Goal: Task Accomplishment & Management: Use online tool/utility

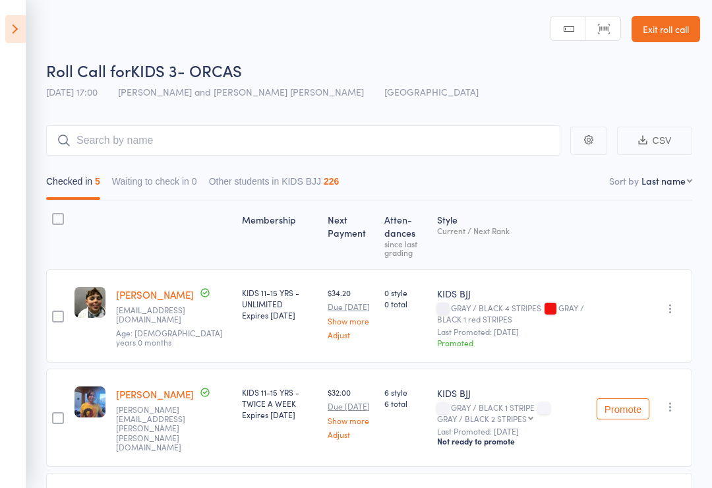
click at [19, 29] on icon at bounding box center [15, 29] width 20 height 28
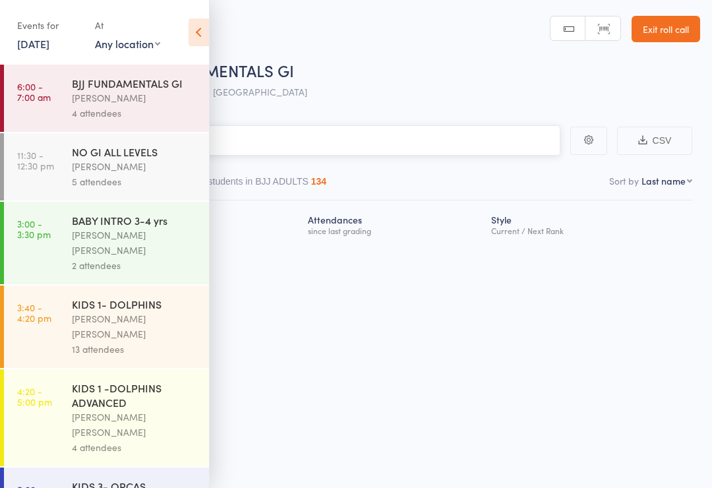
click at [311, 147] on input "search" at bounding box center [290, 140] width 541 height 30
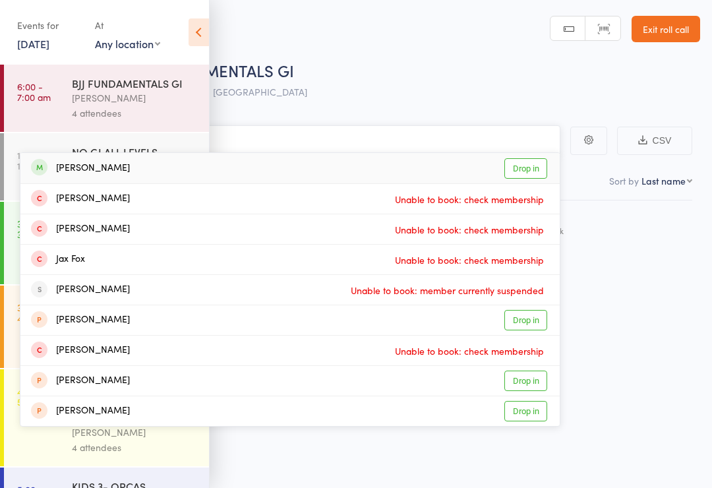
type input "[PERSON_NAME]"
click at [139, 170] on div "[PERSON_NAME] Drop in" at bounding box center [290, 168] width 540 height 30
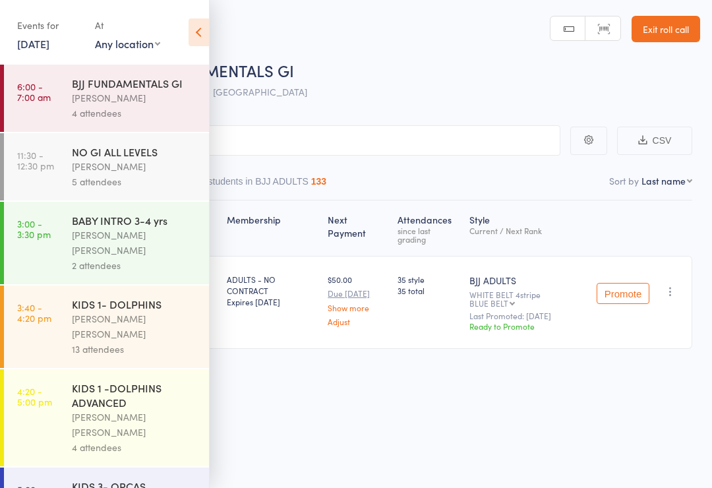
click at [197, 31] on icon at bounding box center [199, 32] width 20 height 28
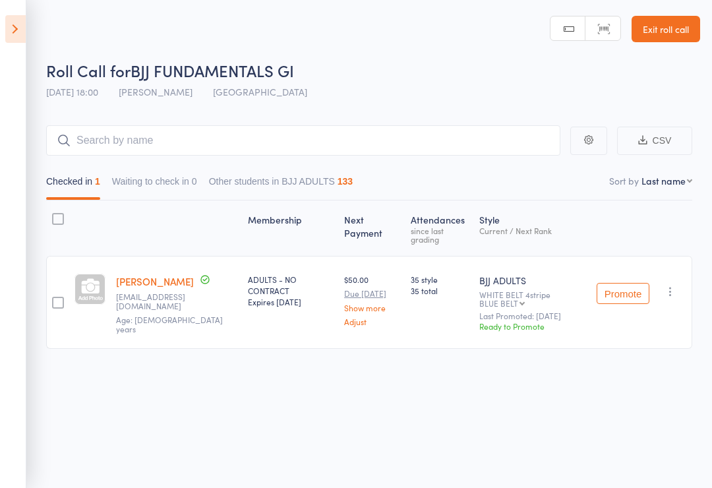
click at [11, 22] on icon at bounding box center [15, 29] width 20 height 28
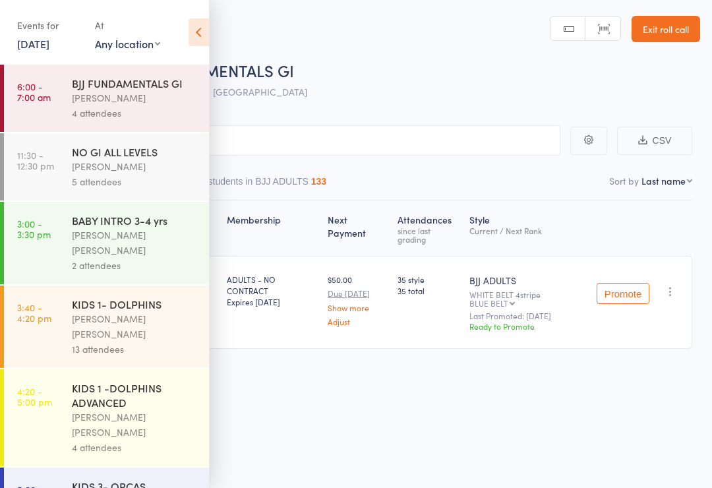
click at [112, 410] on div "[PERSON_NAME] [PERSON_NAME]" at bounding box center [135, 425] width 126 height 30
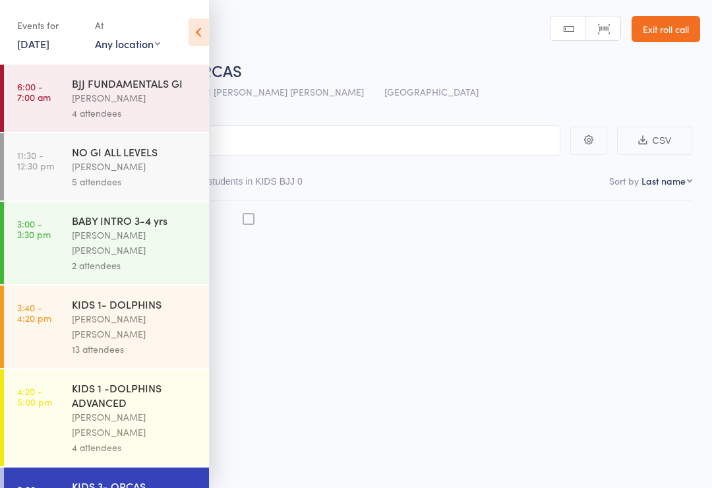
click at [130, 479] on div "KIDS 3- ORCAS" at bounding box center [135, 486] width 126 height 15
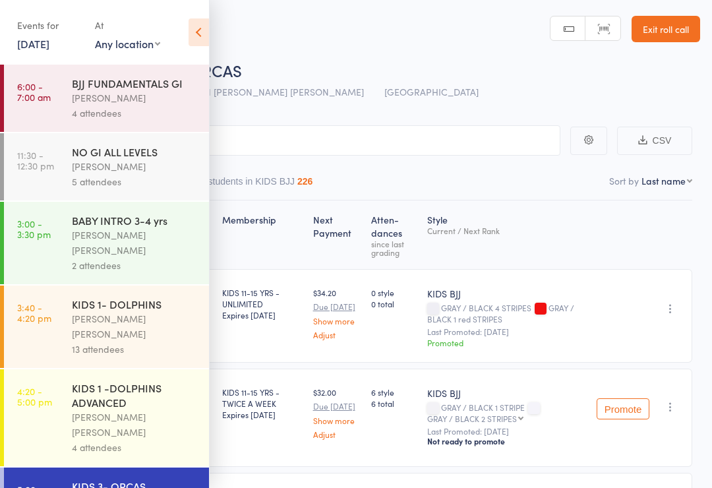
click at [202, 20] on icon at bounding box center [199, 32] width 20 height 28
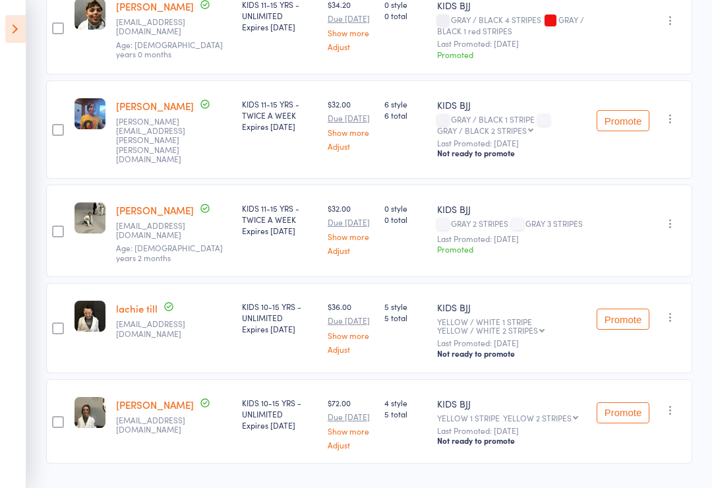
scroll to position [292, 0]
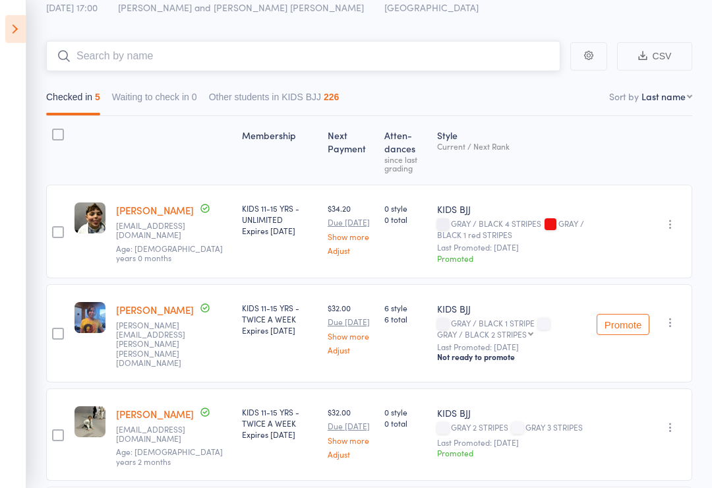
click at [175, 61] on input "search" at bounding box center [303, 56] width 514 height 30
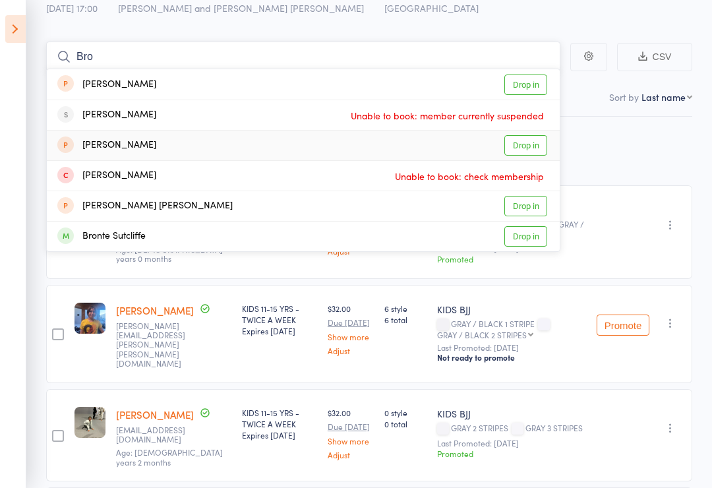
type input "Bro"
click at [518, 142] on link "Drop in" at bounding box center [526, 145] width 43 height 20
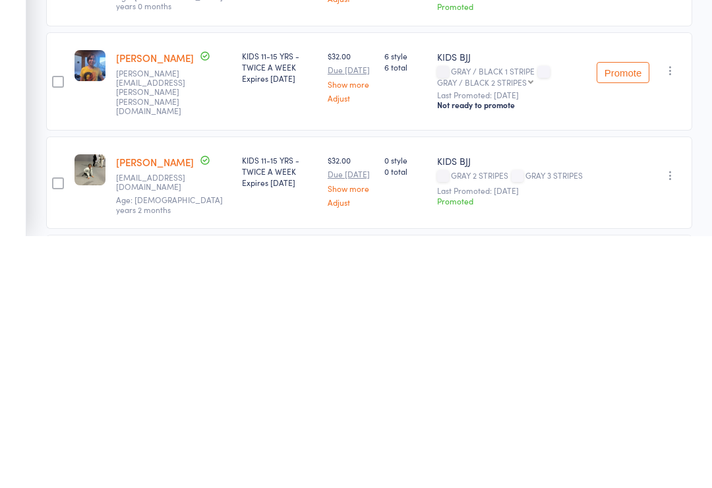
scroll to position [233, 0]
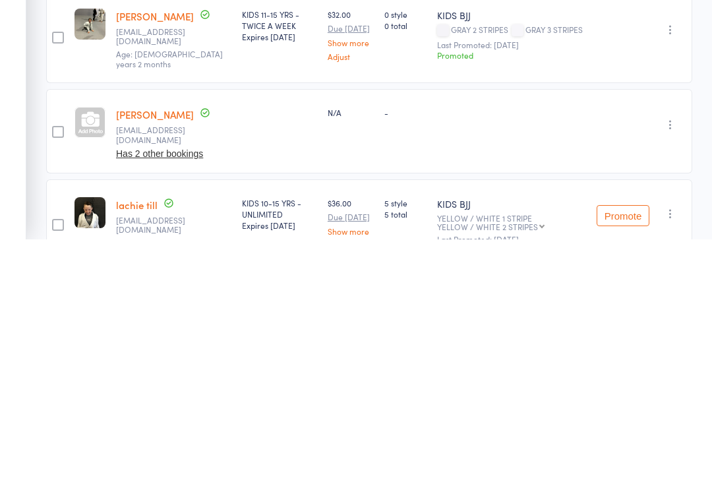
click at [665, 367] on icon "button" at bounding box center [670, 373] width 13 height 13
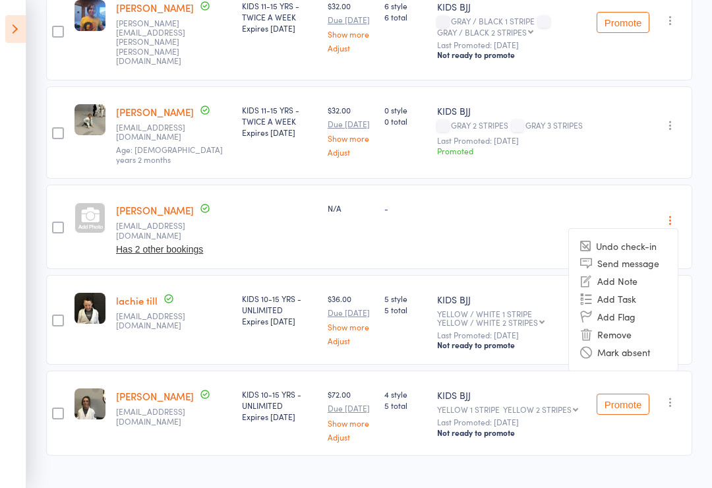
click at [624, 326] on li "Remove" at bounding box center [623, 335] width 109 height 18
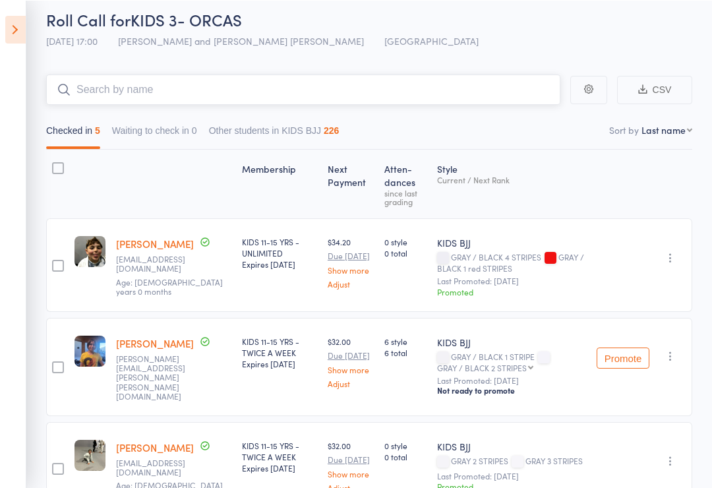
click at [150, 76] on input "search" at bounding box center [303, 89] width 514 height 30
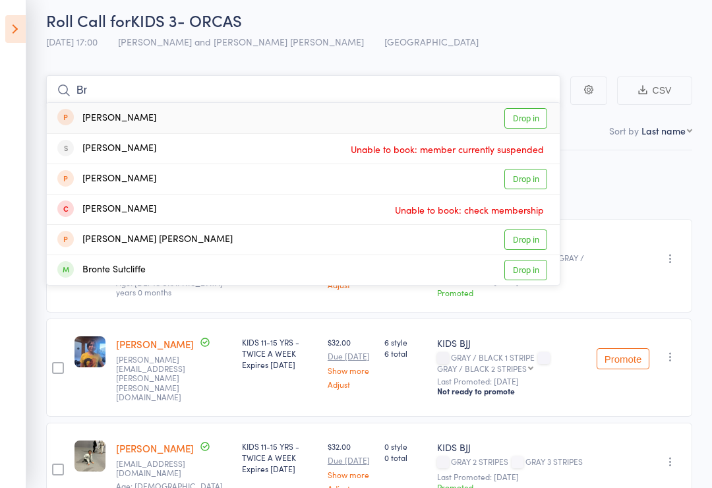
type input "B"
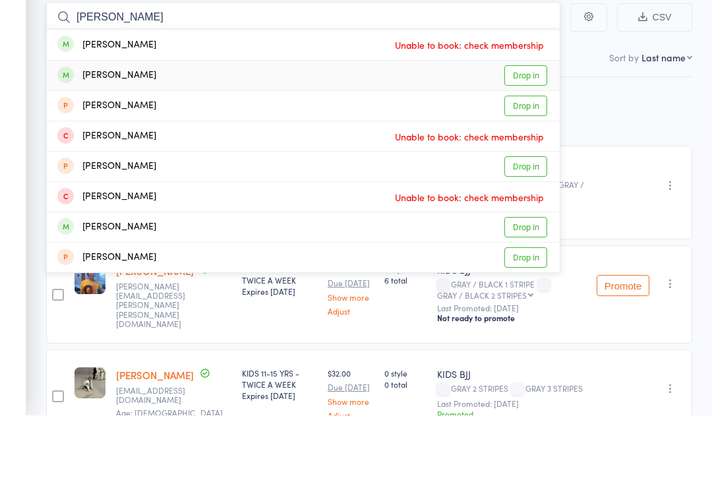
type input "[PERSON_NAME]"
click at [530, 139] on link "Drop in" at bounding box center [526, 149] width 43 height 20
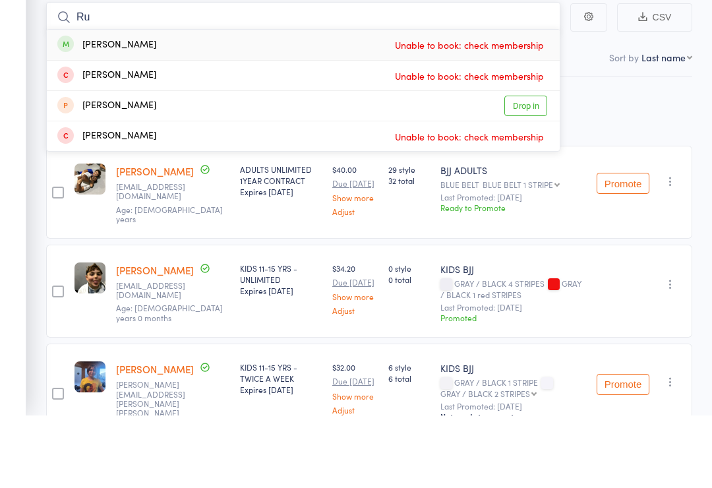
type input "R"
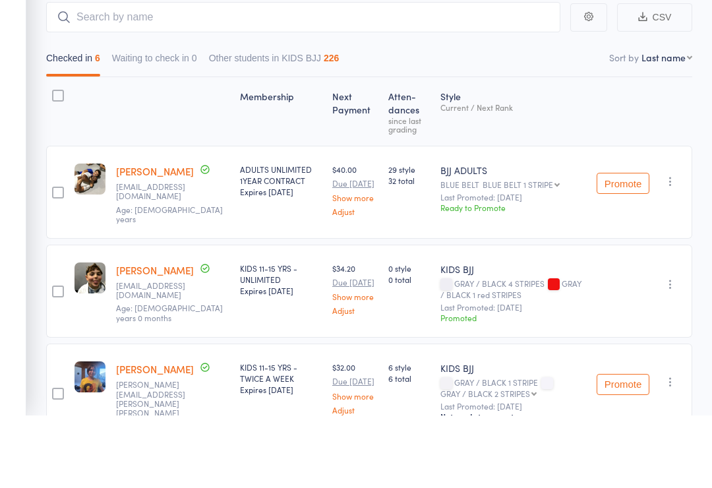
scroll to position [123, 0]
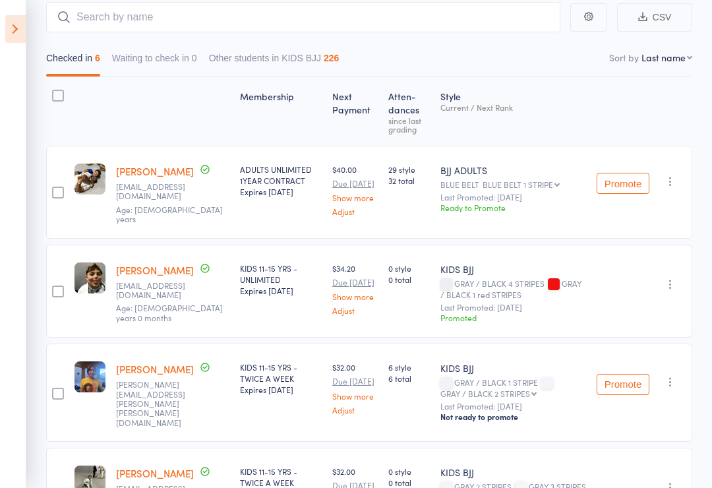
click at [7, 25] on icon at bounding box center [15, 29] width 20 height 28
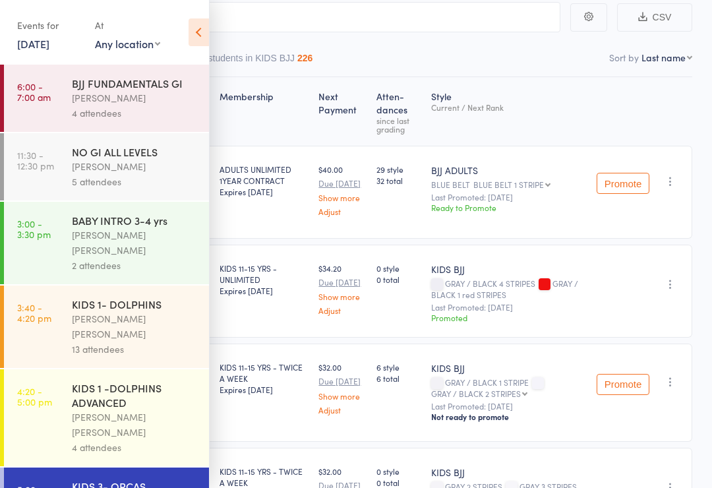
click at [113, 381] on div "KIDS 1 -DOLPHINS ADVANCED" at bounding box center [135, 395] width 126 height 29
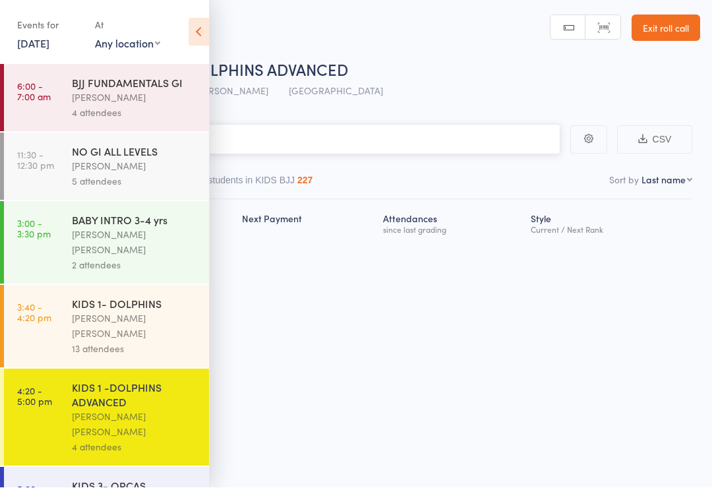
scroll to position [9, 0]
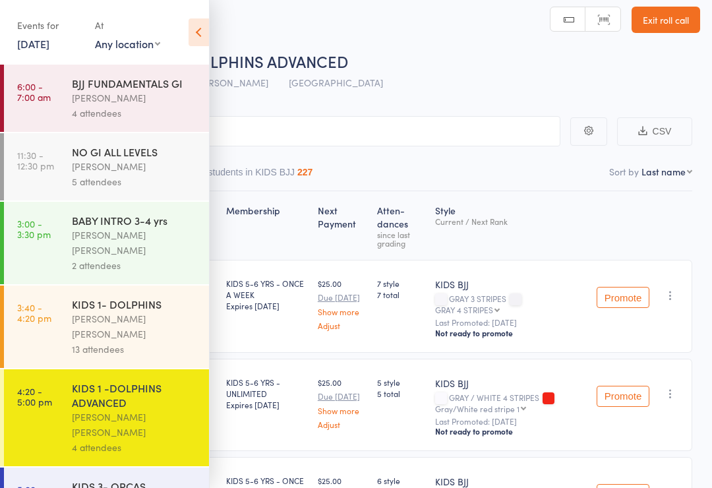
click at [108, 479] on div "KIDS 3- ORCAS" at bounding box center [135, 486] width 126 height 15
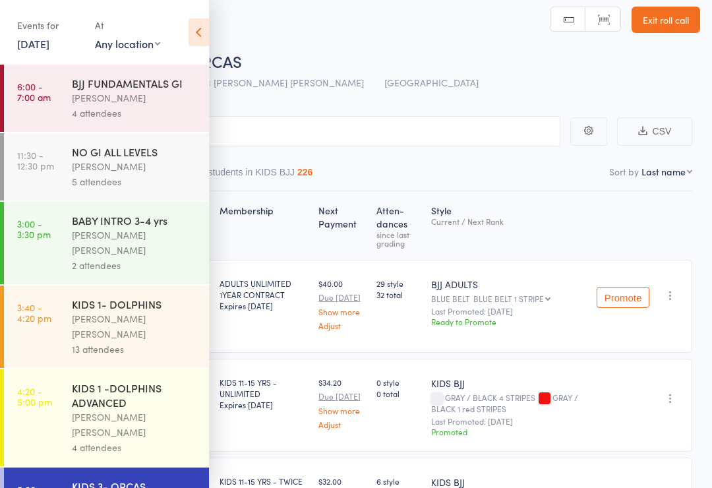
click at [189, 26] on icon at bounding box center [199, 32] width 20 height 28
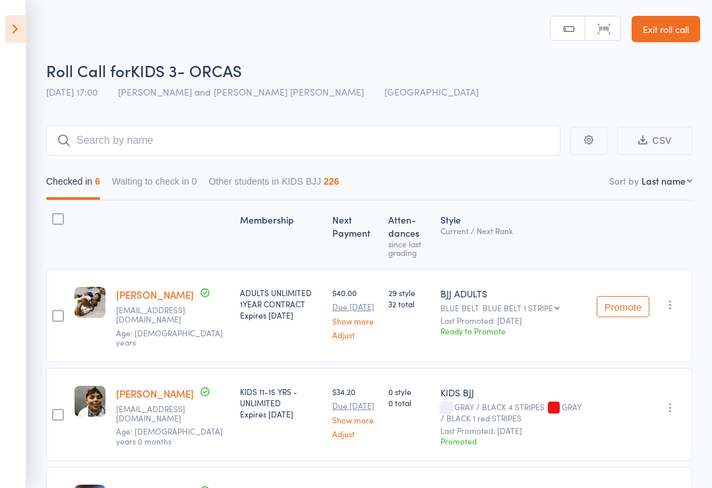
click at [18, 28] on icon at bounding box center [15, 29] width 20 height 28
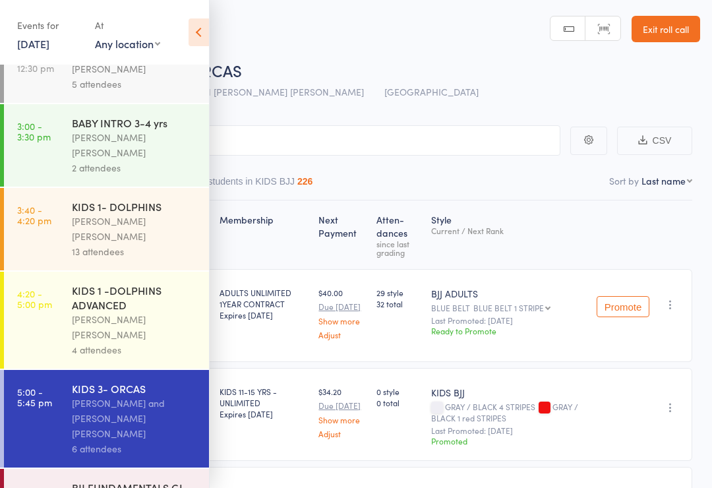
scroll to position [97, 0]
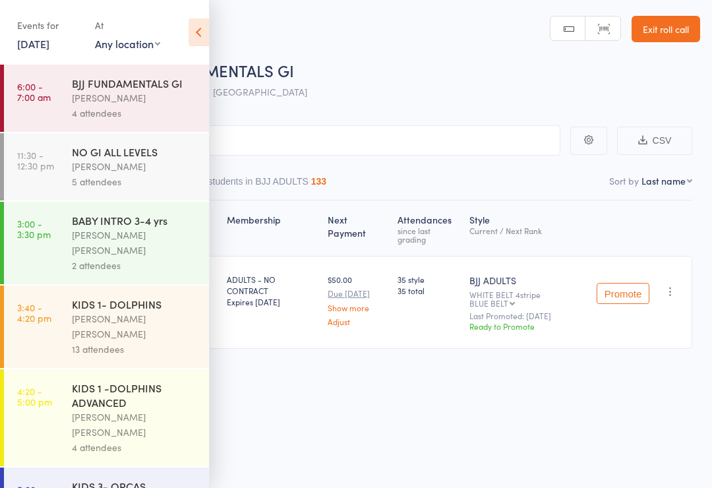
click at [201, 22] on icon at bounding box center [199, 32] width 20 height 28
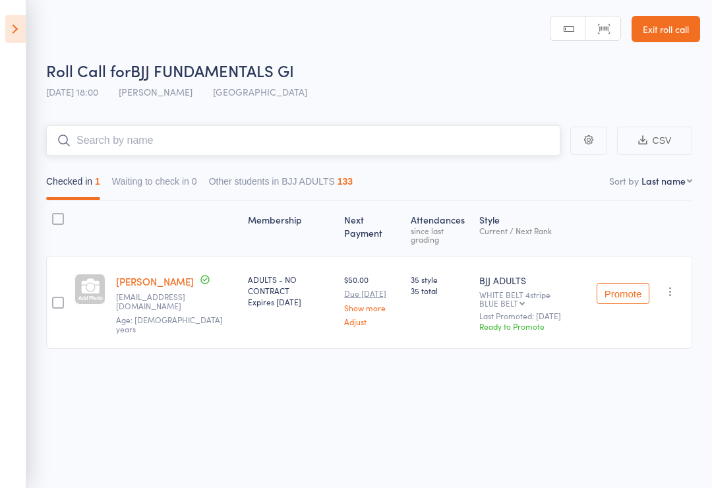
click at [328, 138] on input "search" at bounding box center [303, 140] width 514 height 30
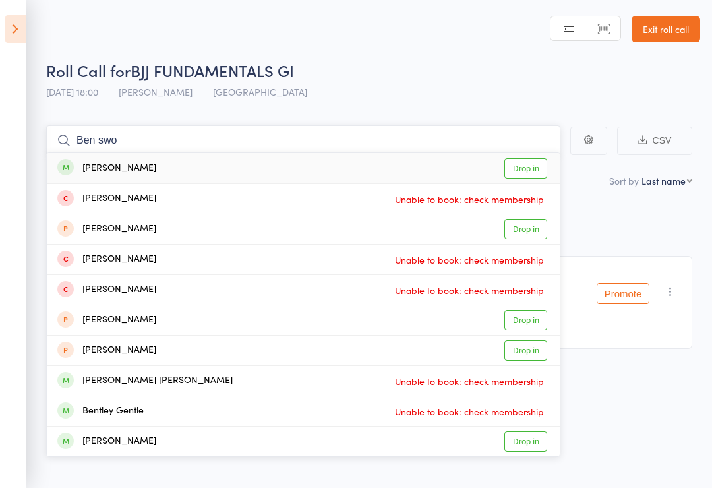
type input "Ben swo"
click at [537, 165] on link "Drop in" at bounding box center [526, 168] width 43 height 20
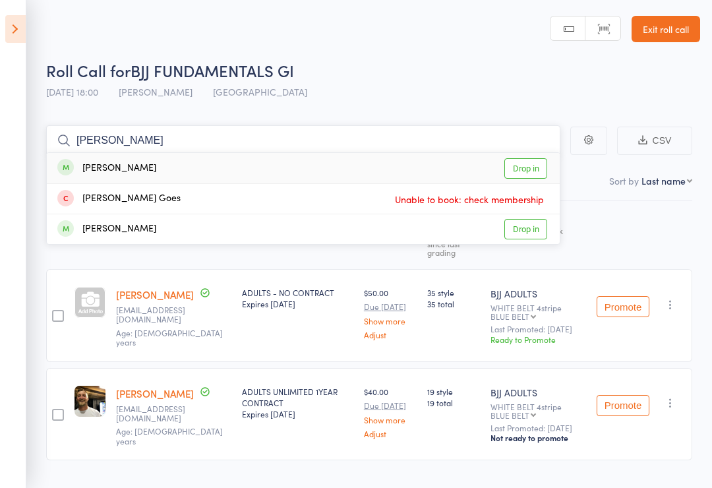
type input "[PERSON_NAME]"
click at [106, 171] on div "[PERSON_NAME]" at bounding box center [106, 168] width 99 height 15
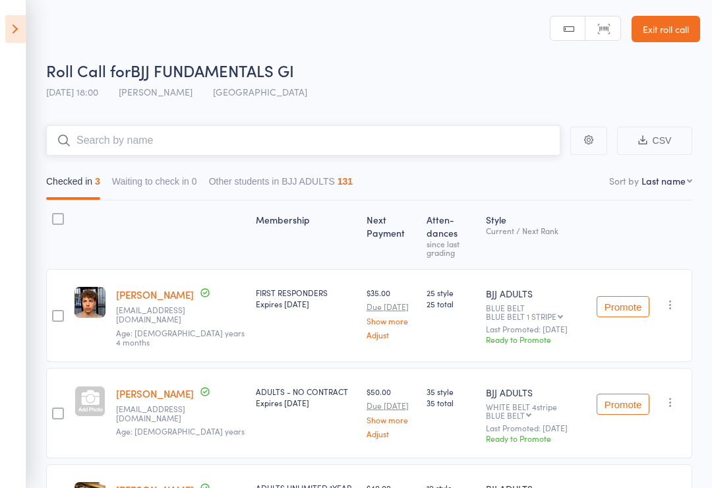
click at [201, 129] on input "search" at bounding box center [303, 140] width 514 height 30
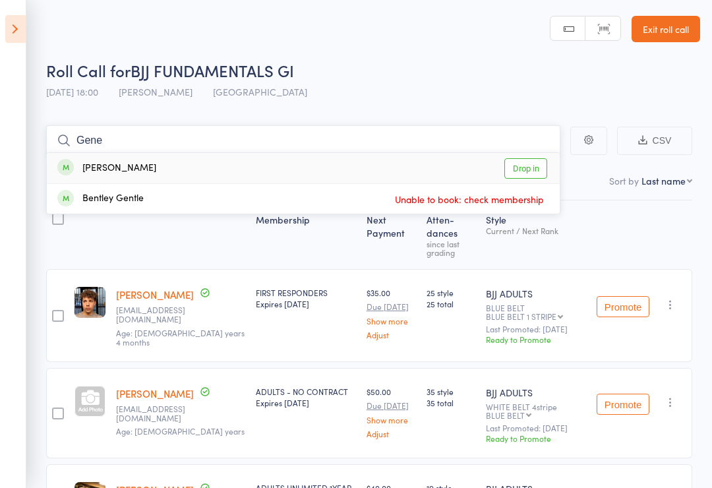
type input "Gene"
click at [536, 166] on link "Drop in" at bounding box center [526, 168] width 43 height 20
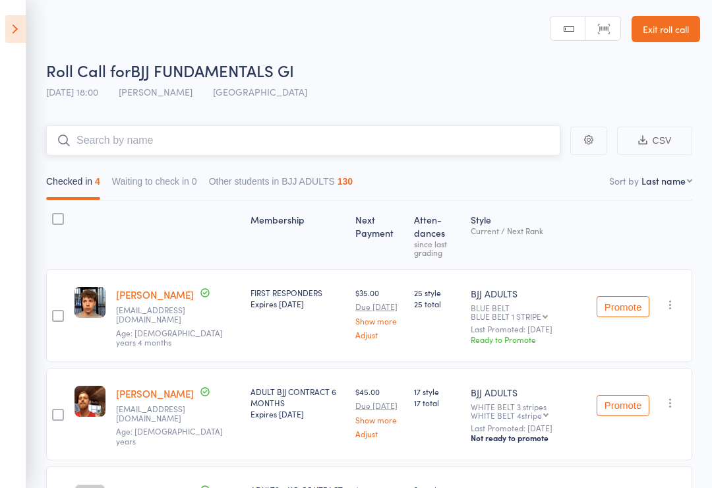
click at [161, 142] on input "search" at bounding box center [303, 140] width 514 height 30
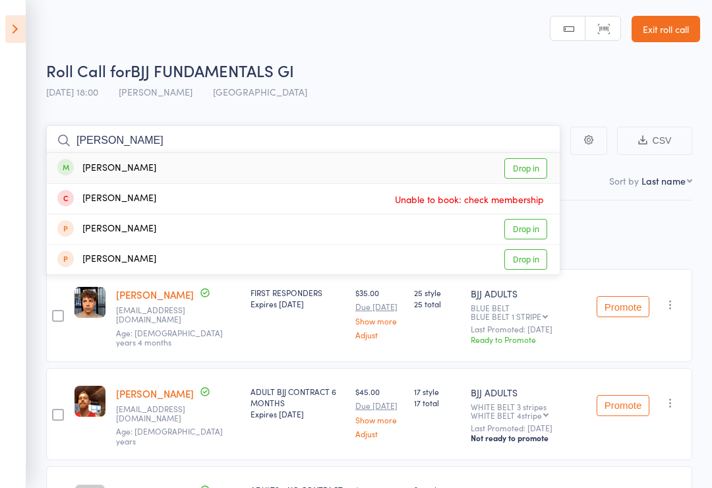
type input "[PERSON_NAME]"
click at [525, 171] on link "Drop in" at bounding box center [526, 168] width 43 height 20
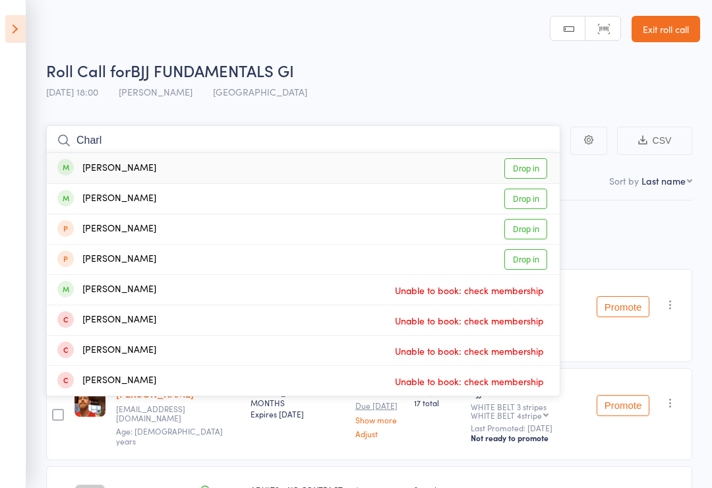
type input "Charl"
click at [535, 169] on link "Drop in" at bounding box center [526, 168] width 43 height 20
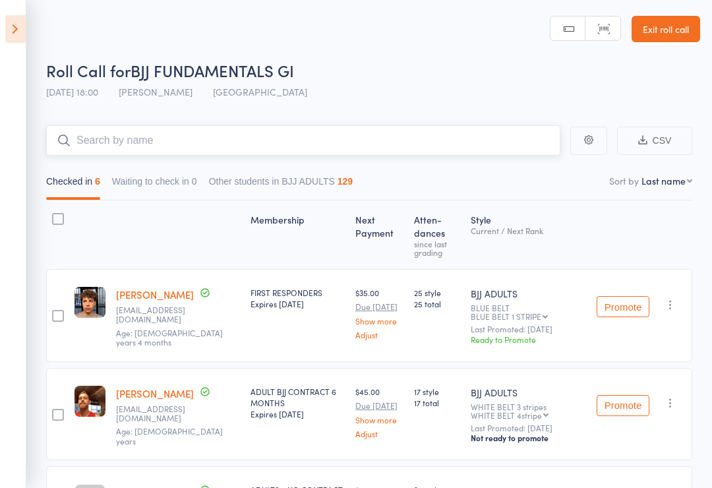
type input "G"
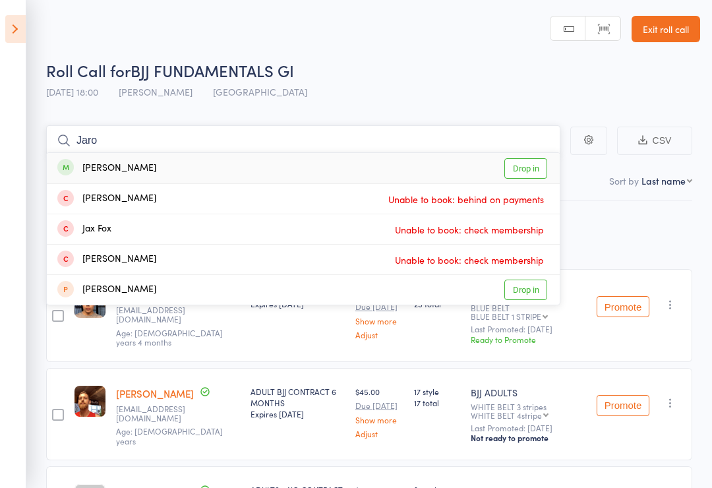
type input "Jaro"
click at [539, 158] on link "Drop in" at bounding box center [526, 168] width 43 height 20
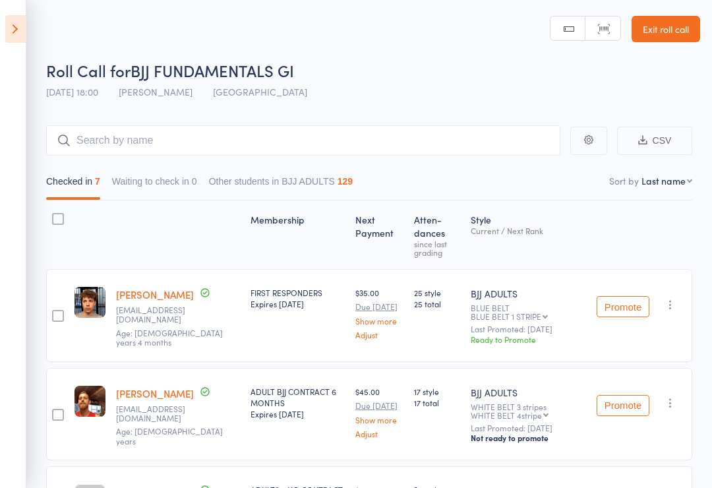
click at [361, 104] on div "Roll Call for BJJ FUNDAMENTALS GI [DATE] 18:00 [PERSON_NAME] Gold Coast GYM" at bounding box center [373, 82] width 654 height 46
click at [371, 166] on div "Checked in 7 Waiting to check in 0 Other students in [GEOGRAPHIC_DATA] ADULTS 1…" at bounding box center [369, 178] width 646 height 45
click at [399, 150] on input "search" at bounding box center [303, 140] width 514 height 30
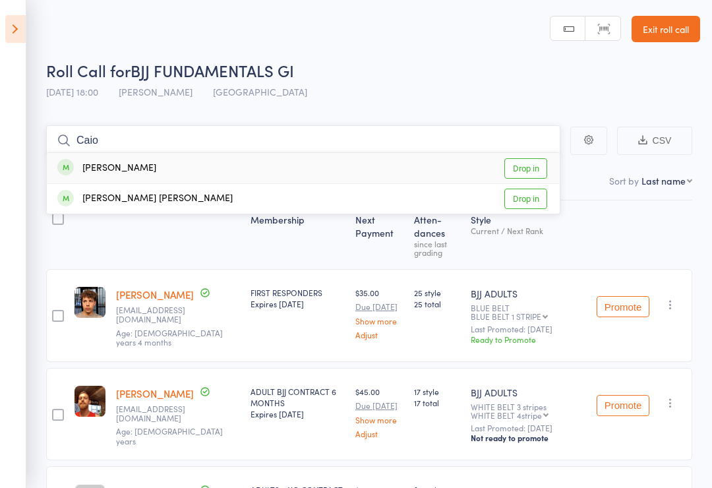
type input "Caio"
click at [532, 172] on link "Drop in" at bounding box center [526, 168] width 43 height 20
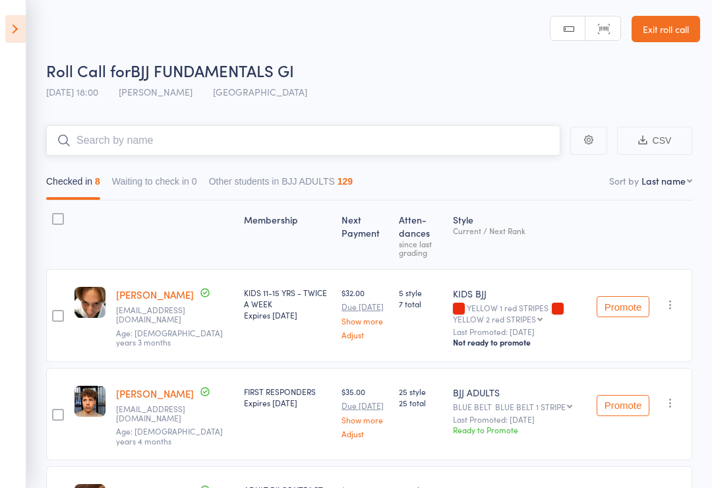
click at [137, 138] on input "search" at bounding box center [303, 140] width 514 height 30
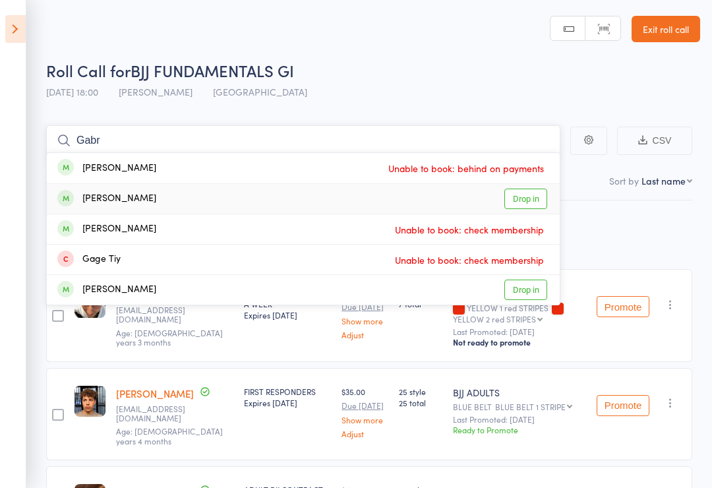
type input "Gabr"
click at [522, 201] on link "Drop in" at bounding box center [526, 199] width 43 height 20
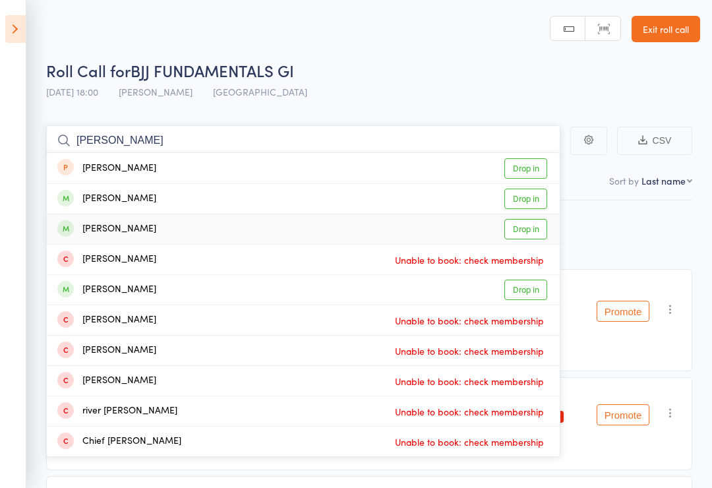
type input "[PERSON_NAME]"
click at [530, 221] on link "Drop in" at bounding box center [526, 229] width 43 height 20
